Goal: Navigation & Orientation: Find specific page/section

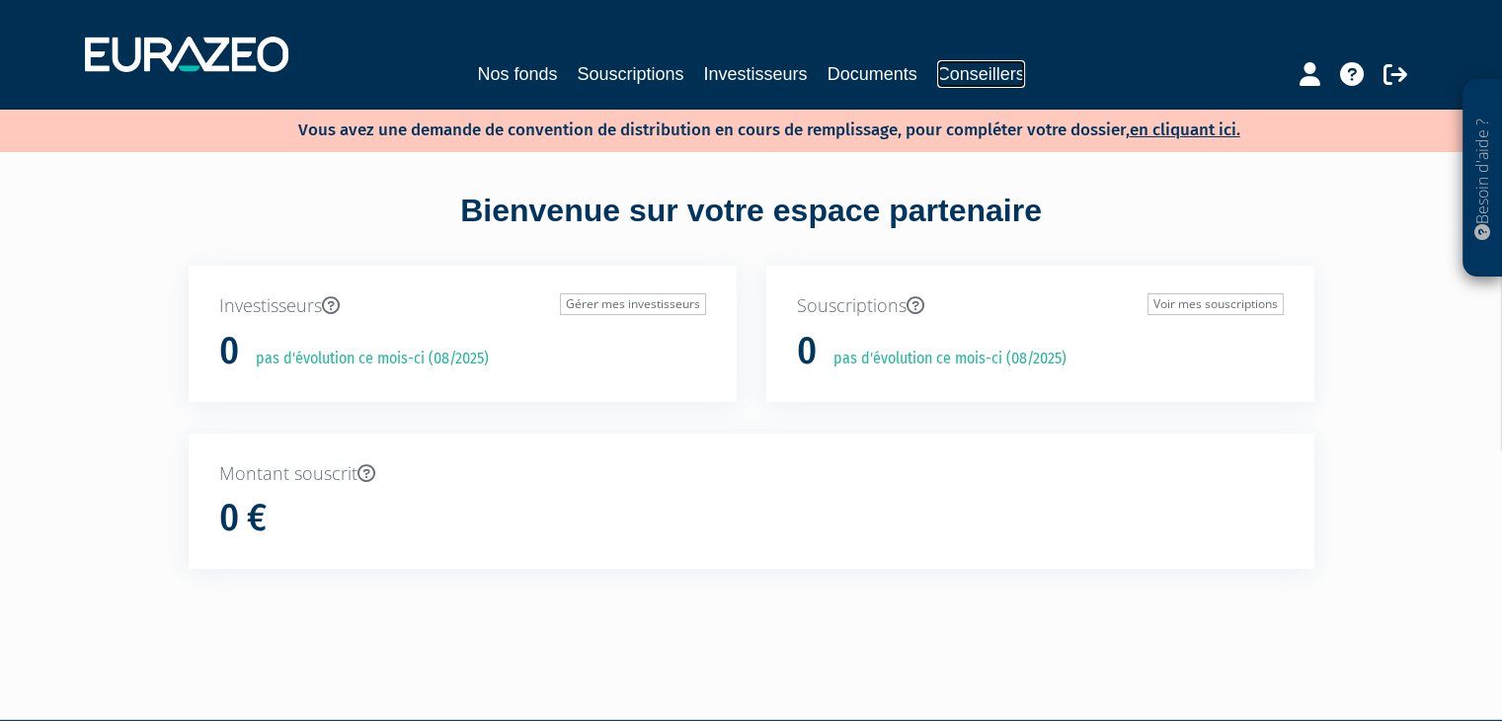
click at [952, 72] on link "Conseillers" at bounding box center [981, 74] width 88 height 28
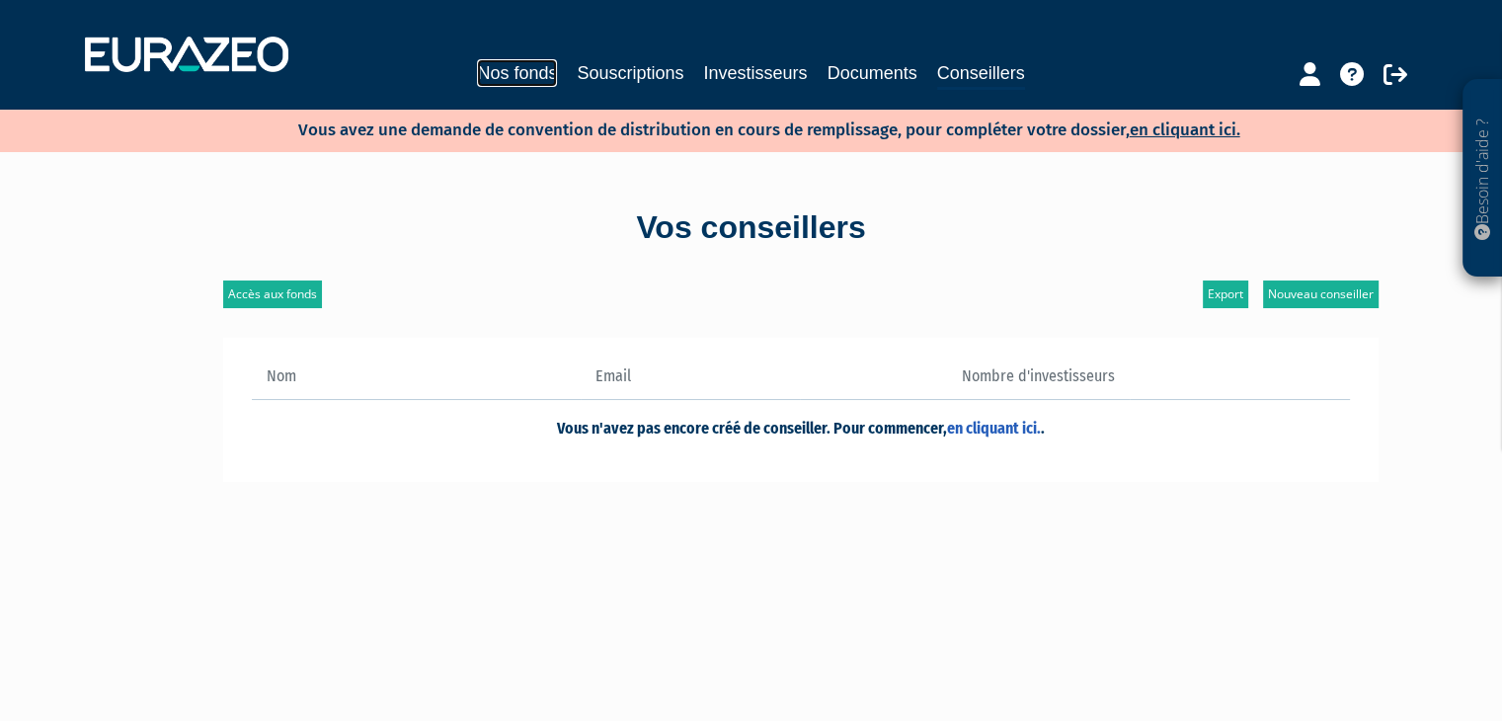
click at [550, 77] on link "Nos fonds" at bounding box center [517, 73] width 80 height 28
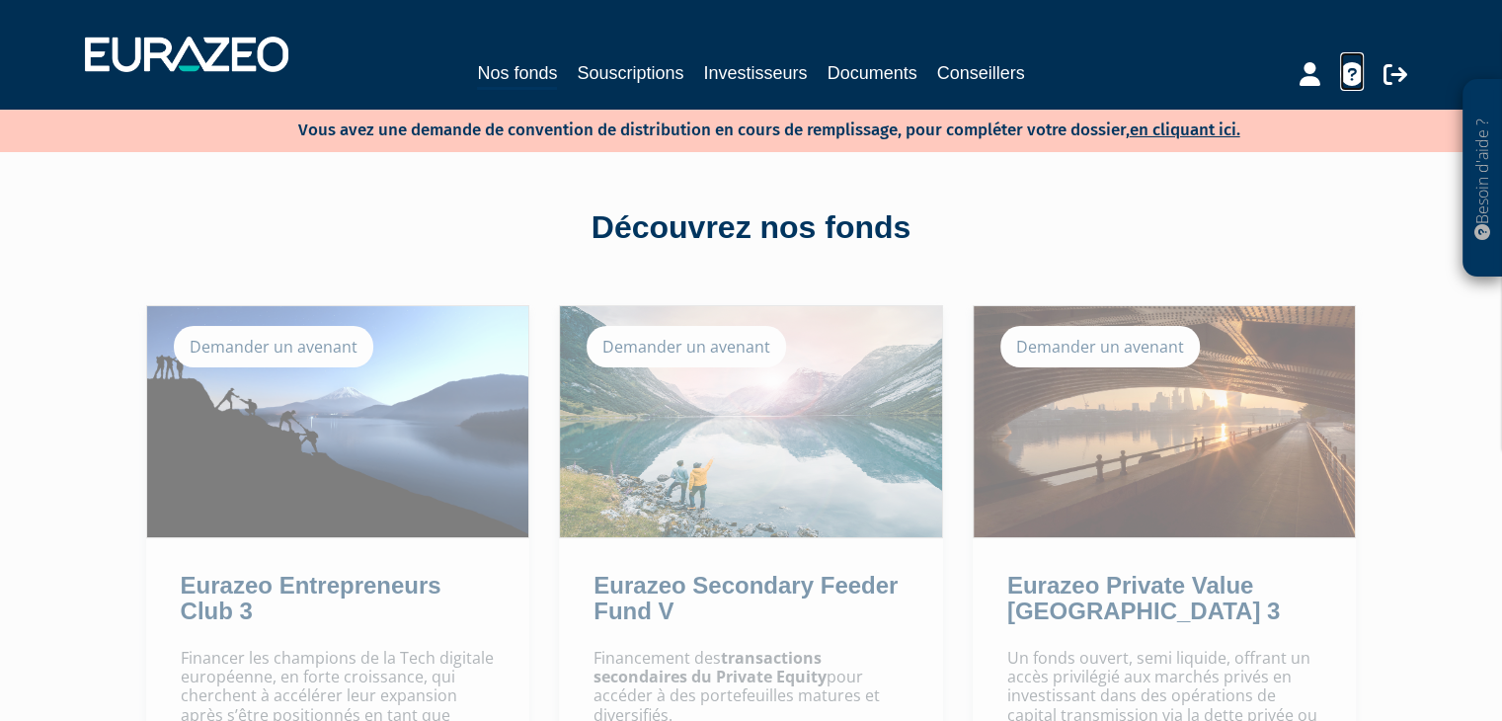
click at [1343, 72] on icon at bounding box center [1352, 74] width 24 height 24
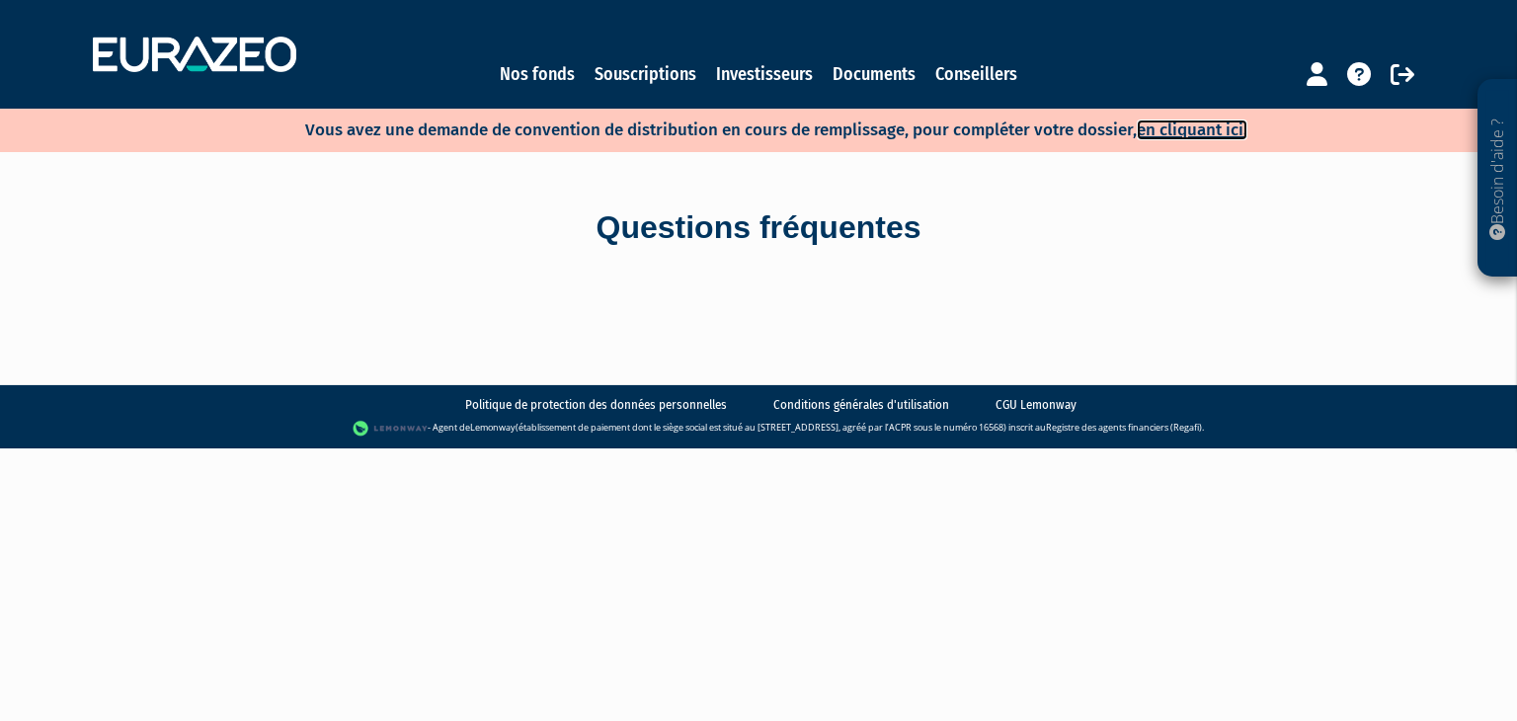
click at [1217, 127] on link "en cliquant ici." at bounding box center [1192, 129] width 111 height 21
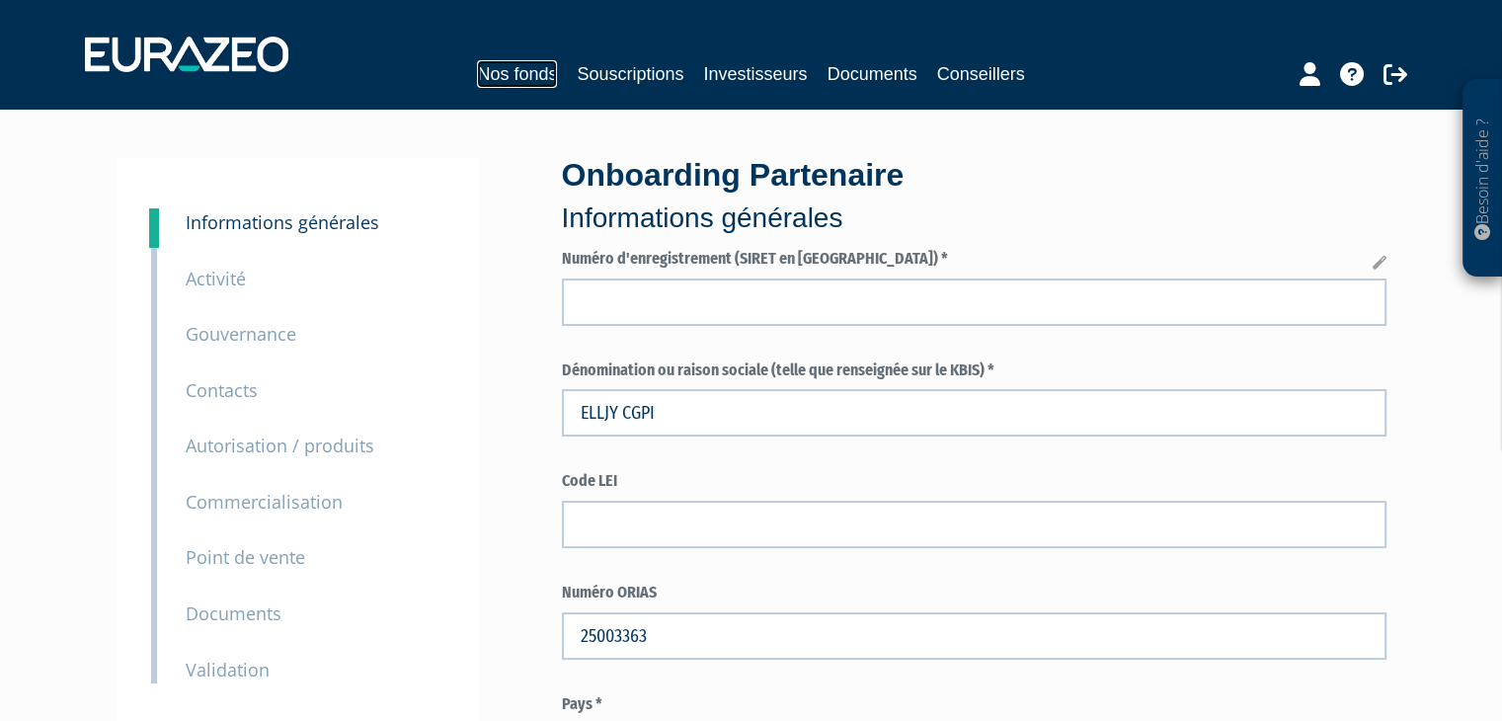
click at [525, 72] on link "Nos fonds" at bounding box center [517, 74] width 80 height 28
